Goal: Task Accomplishment & Management: Manage account settings

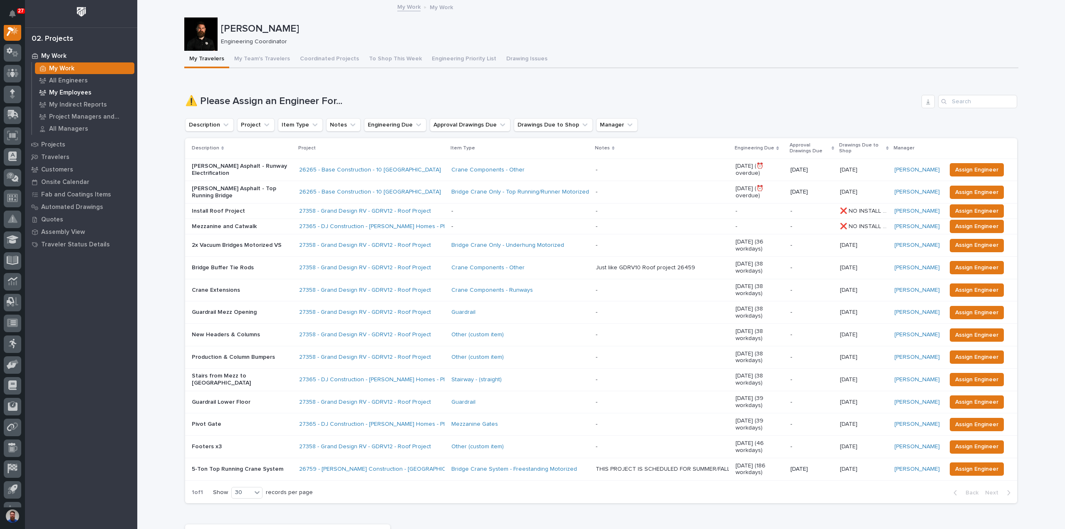
click at [85, 94] on p "My Employees" at bounding box center [70, 92] width 42 height 7
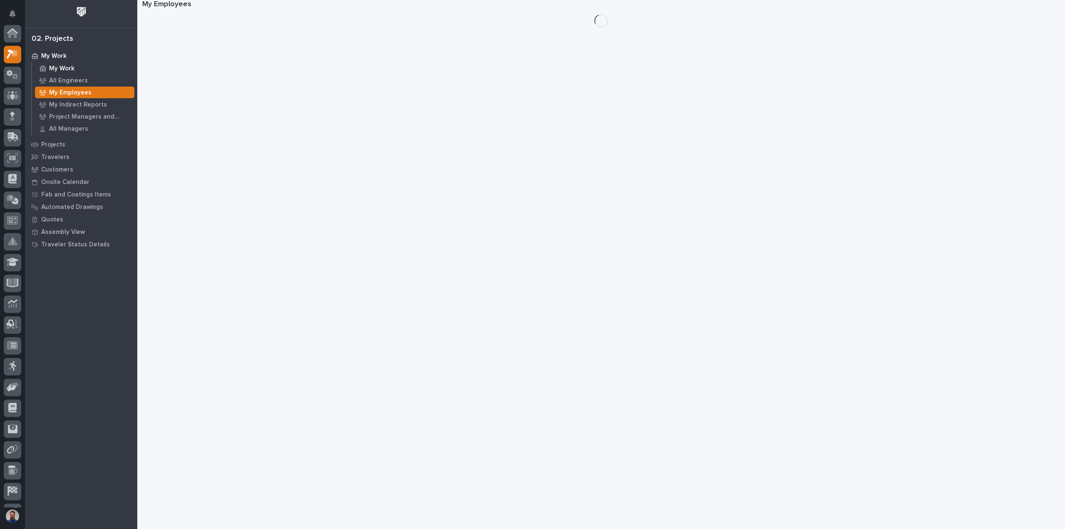
scroll to position [21, 0]
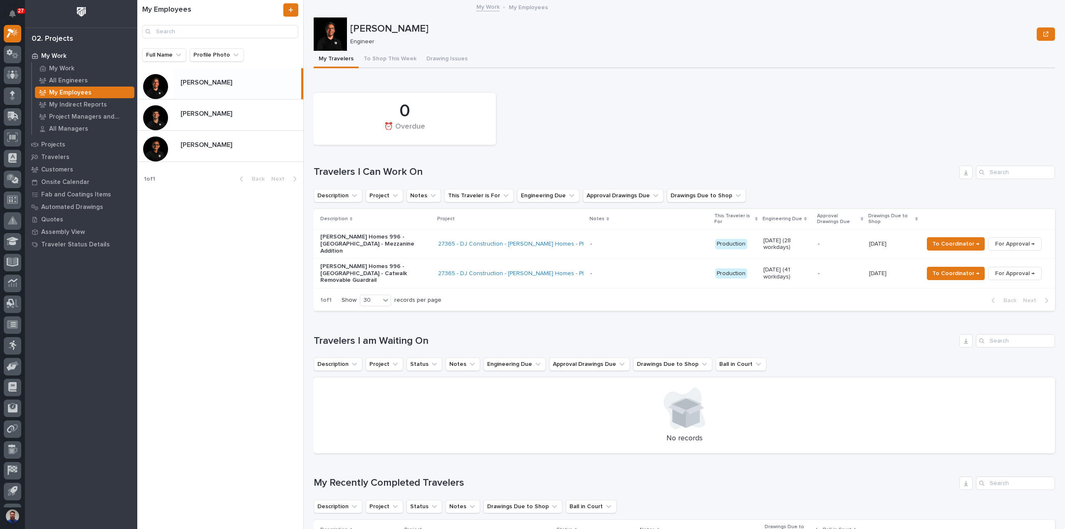
click at [828, 243] on p "-" at bounding box center [840, 243] width 45 height 7
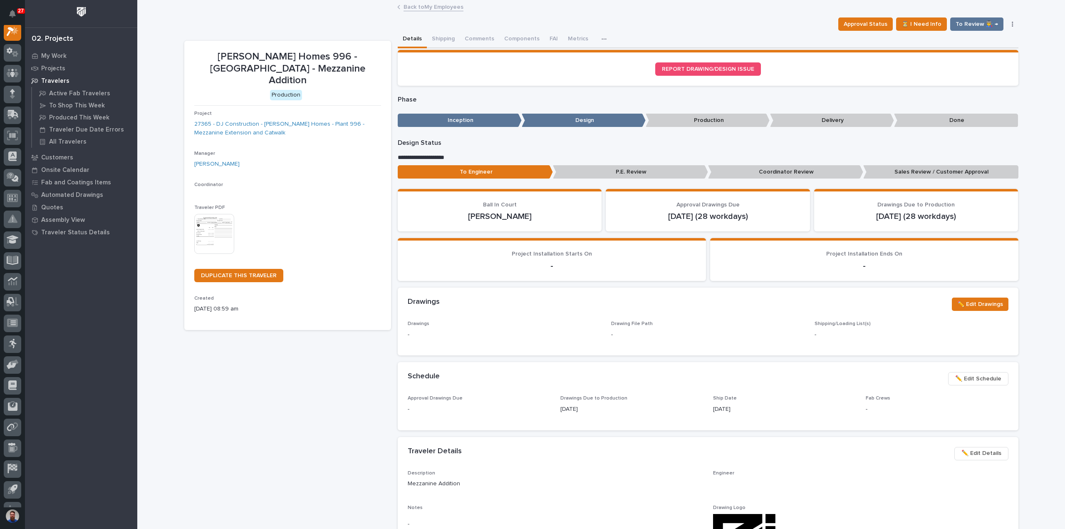
scroll to position [21, 0]
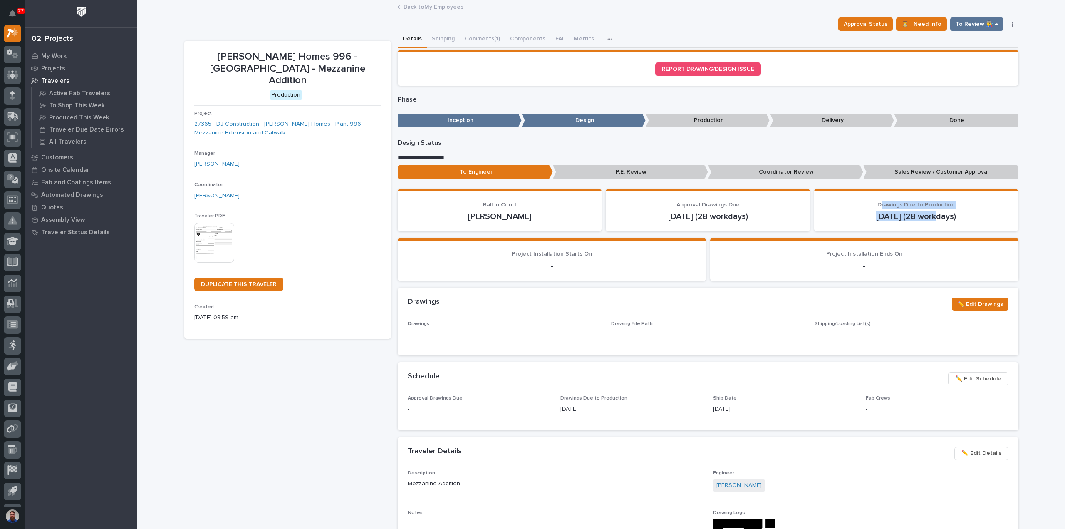
drag, startPoint x: 879, startPoint y: 204, endPoint x: 935, endPoint y: 218, distance: 57.6
click at [935, 218] on div "Drawings Due to Production [DATE] (28 workdays)" at bounding box center [916, 211] width 184 height 20
click at [935, 218] on p "[DATE] (28 workdays)" at bounding box center [916, 216] width 184 height 10
click at [991, 379] on span "✏️ Edit Schedule" at bounding box center [978, 379] width 46 height 10
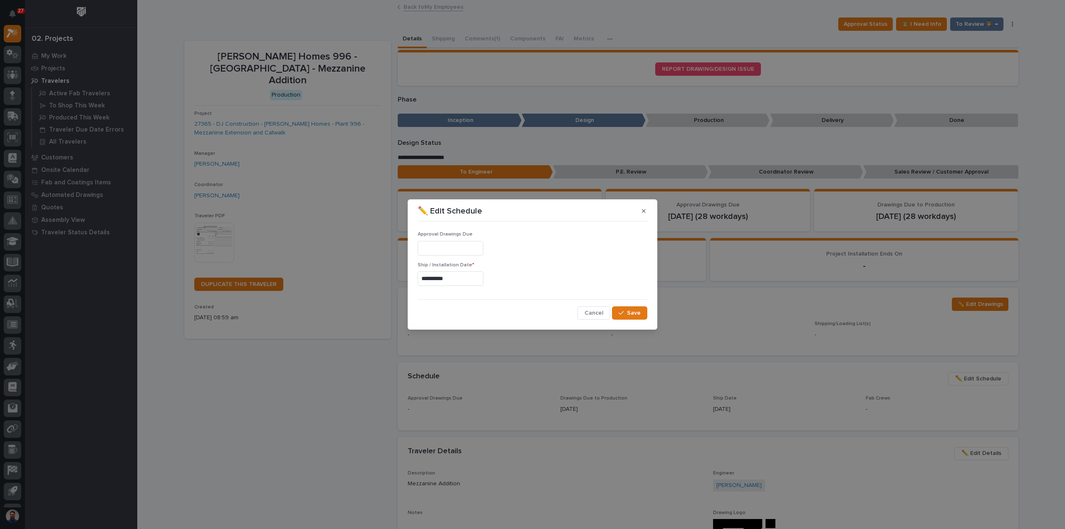
click at [591, 313] on span "Cancel" at bounding box center [593, 312] width 19 height 7
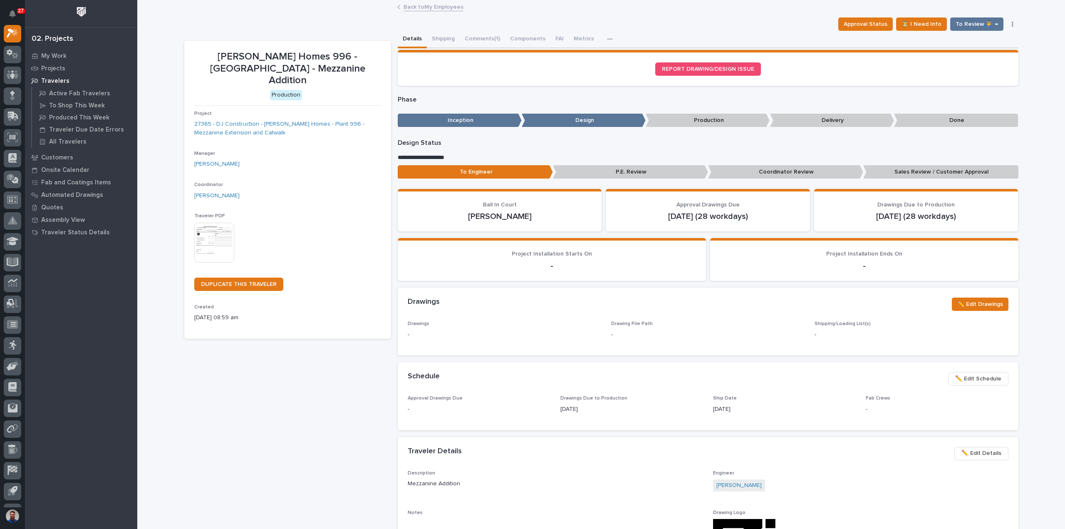
click at [738, 372] on div "Schedule •••" at bounding box center [675, 376] width 534 height 9
click at [980, 380] on span "✏️ Edit Schedule" at bounding box center [978, 379] width 46 height 10
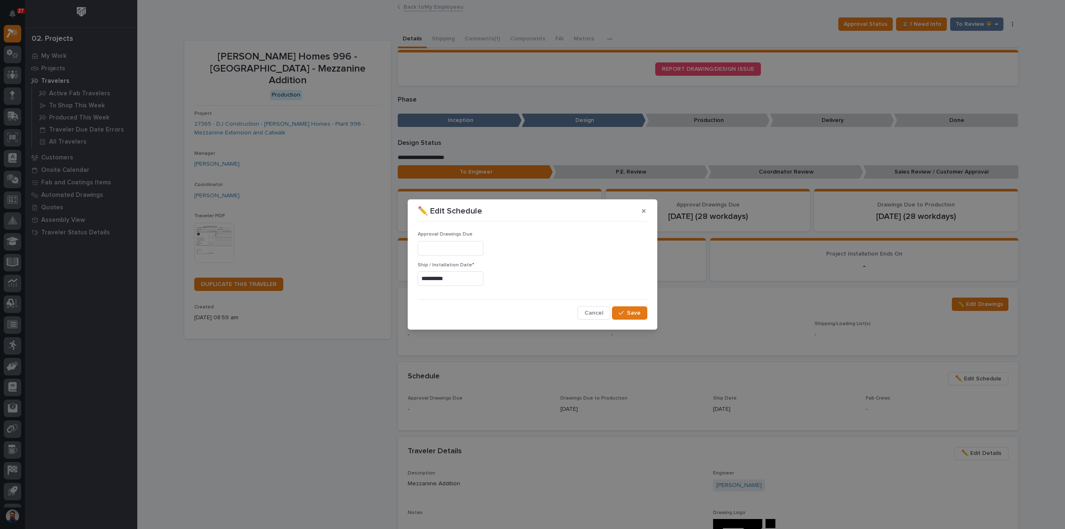
click at [440, 255] on input "text" at bounding box center [451, 248] width 66 height 15
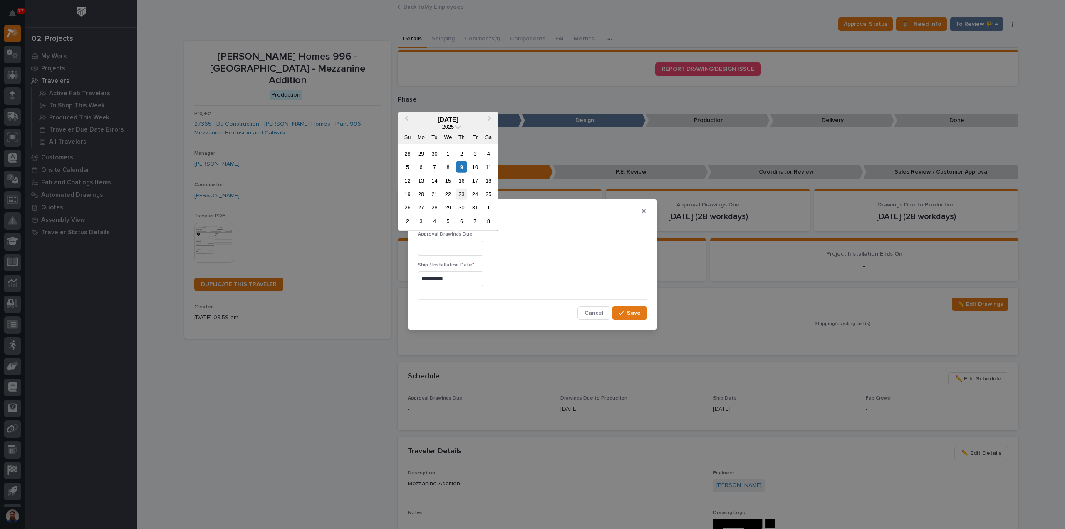
click at [460, 196] on div "23" at bounding box center [461, 193] width 11 height 11
type input "**********"
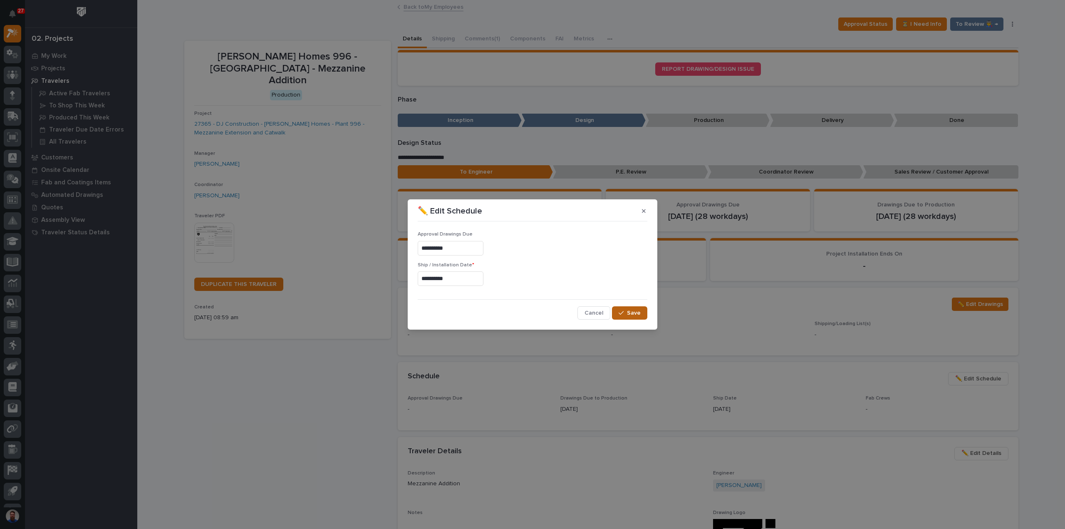
click at [634, 315] on span "Save" at bounding box center [634, 312] width 14 height 7
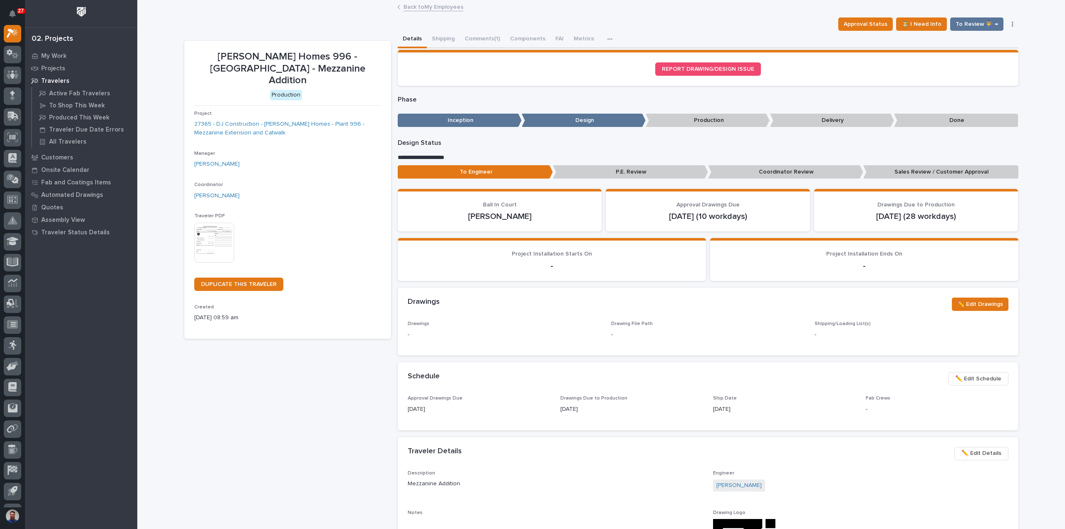
click at [422, 5] on link "Back to My Employees" at bounding box center [433, 7] width 60 height 10
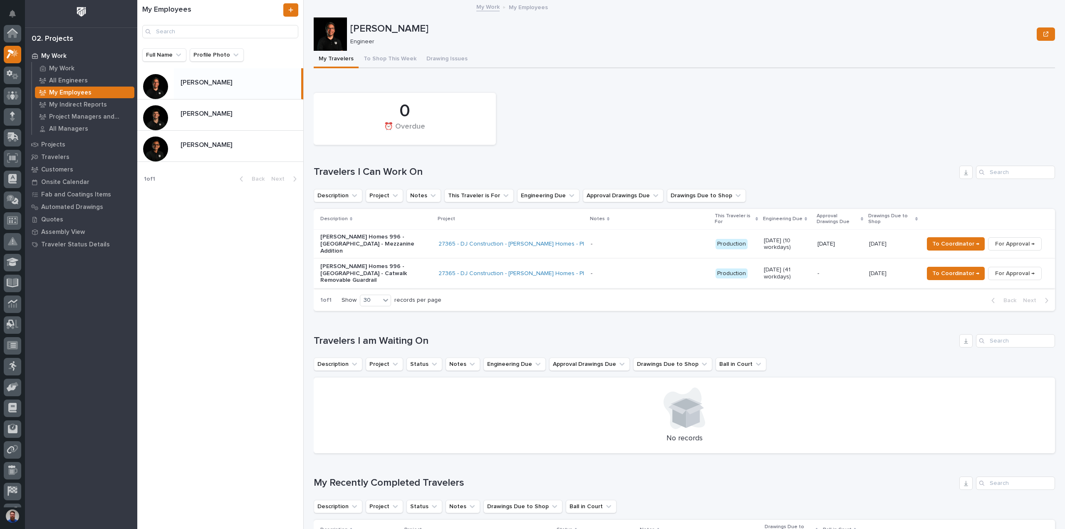
scroll to position [22, 0]
drag, startPoint x: 316, startPoint y: 168, endPoint x: 489, endPoint y: 189, distance: 174.3
click at [489, 190] on div "0 ⏰ Overdue Travelers I Can Work On Description Project Notes This Traveler is …" at bounding box center [684, 200] width 741 height 222
click at [489, 189] on button "This Traveler is For" at bounding box center [478, 195] width 69 height 13
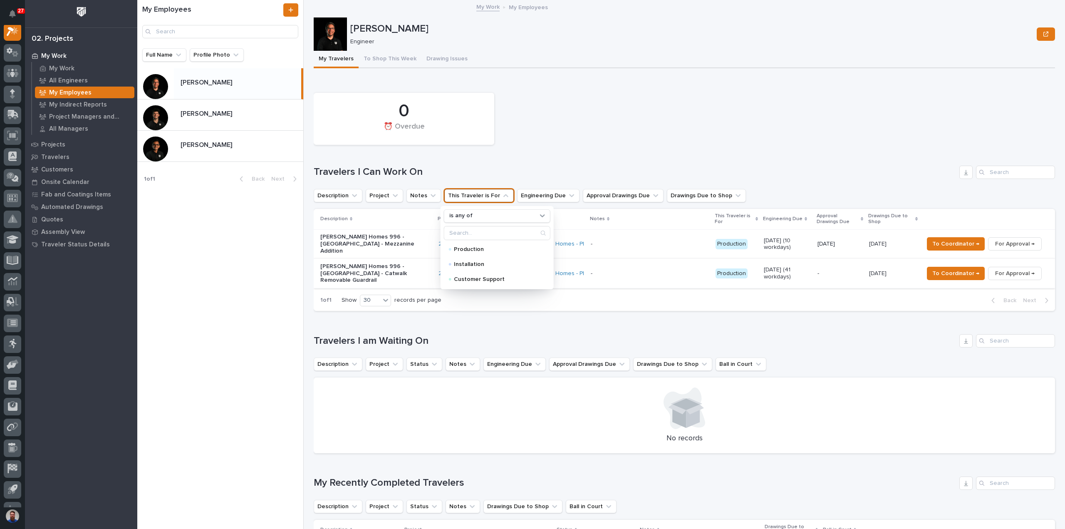
click at [493, 155] on div "0 ⏰ Overdue Travelers I Can Work On Description Project Notes This Traveler is …" at bounding box center [684, 200] width 741 height 222
